Goal: Task Accomplishment & Management: Manage account settings

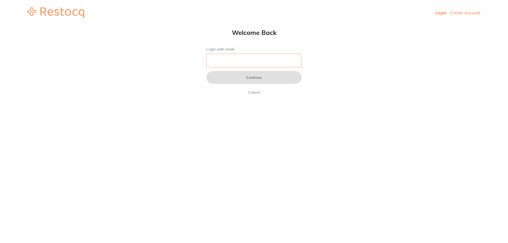
click at [244, 57] on input "Login with email" at bounding box center [253, 61] width 95 height 14
type input "[EMAIL_ADDRESS][DOMAIN_NAME]"
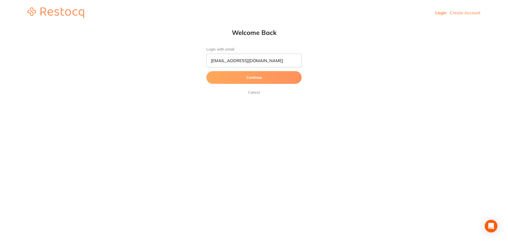
click at [238, 80] on button "Continue" at bounding box center [253, 77] width 95 height 13
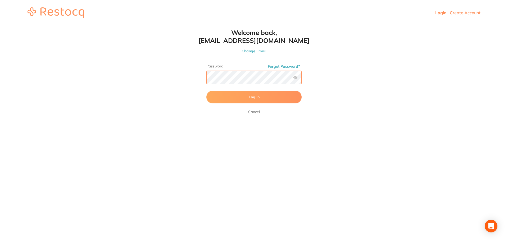
click at [206, 91] on button "Log In" at bounding box center [253, 97] width 95 height 13
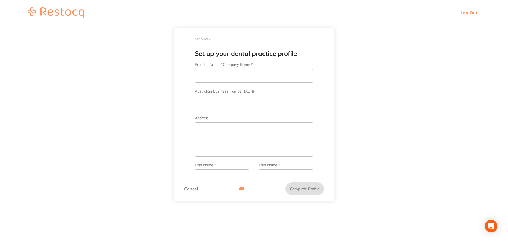
click at [192, 187] on link "Cancel" at bounding box center [191, 189] width 14 height 5
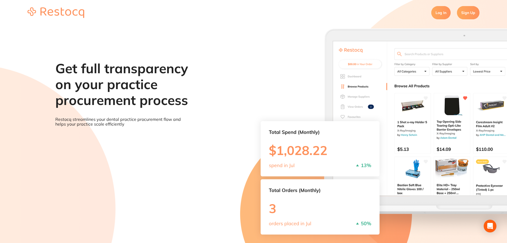
click at [439, 12] on link "Log In" at bounding box center [440, 12] width 19 height 13
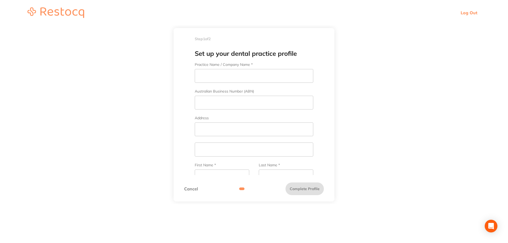
click at [471, 13] on link "Log Out" at bounding box center [469, 12] width 17 height 5
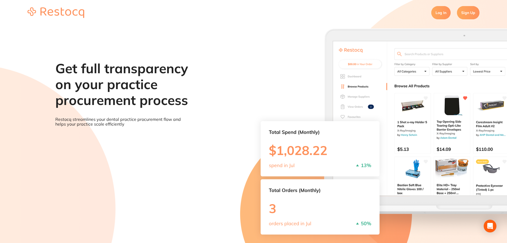
click at [437, 13] on link "Log In" at bounding box center [440, 12] width 19 height 13
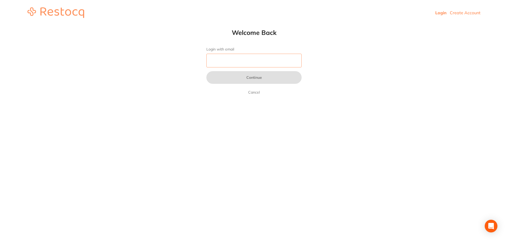
click at [268, 63] on input "Login with email" at bounding box center [253, 61] width 95 height 14
type input "[PERSON_NAME][EMAIL_ADDRESS][DOMAIN_NAME]"
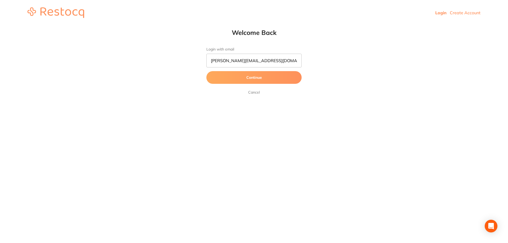
click at [244, 81] on button "Continue" at bounding box center [253, 77] width 95 height 13
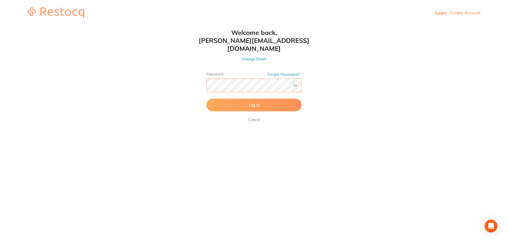
click at [206, 99] on button "Log In" at bounding box center [253, 105] width 95 height 13
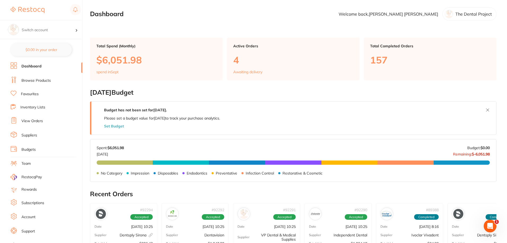
click at [32, 108] on link "Inventory Lists" at bounding box center [32, 107] width 25 height 5
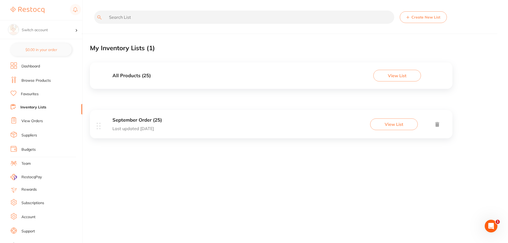
click at [404, 126] on button "View List" at bounding box center [394, 125] width 48 height 12
